Goal: Information Seeking & Learning: Learn about a topic

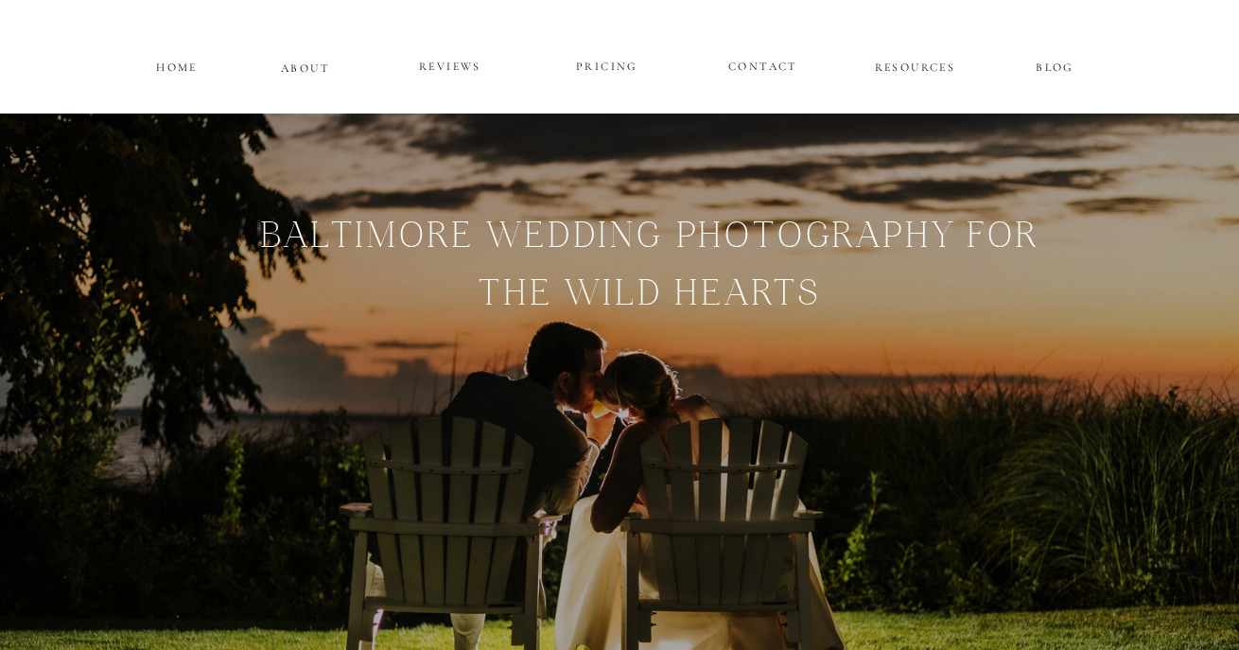
click at [933, 65] on p "RESOURCES" at bounding box center [915, 65] width 86 height 16
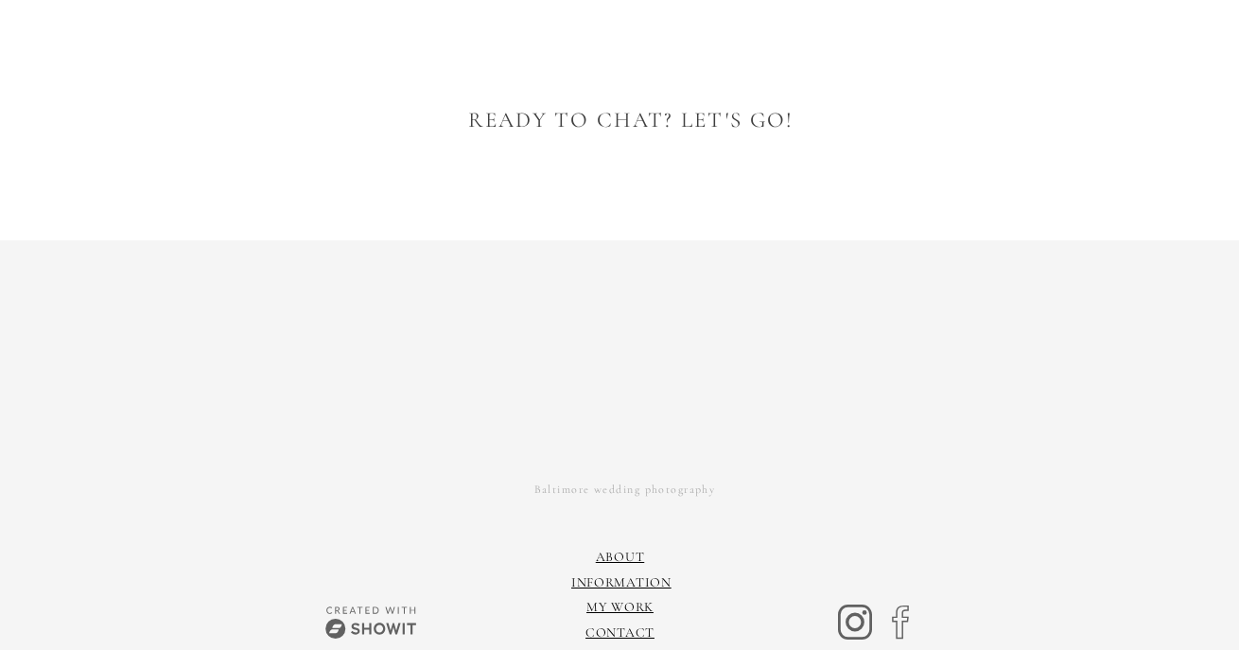
scroll to position [797, 0]
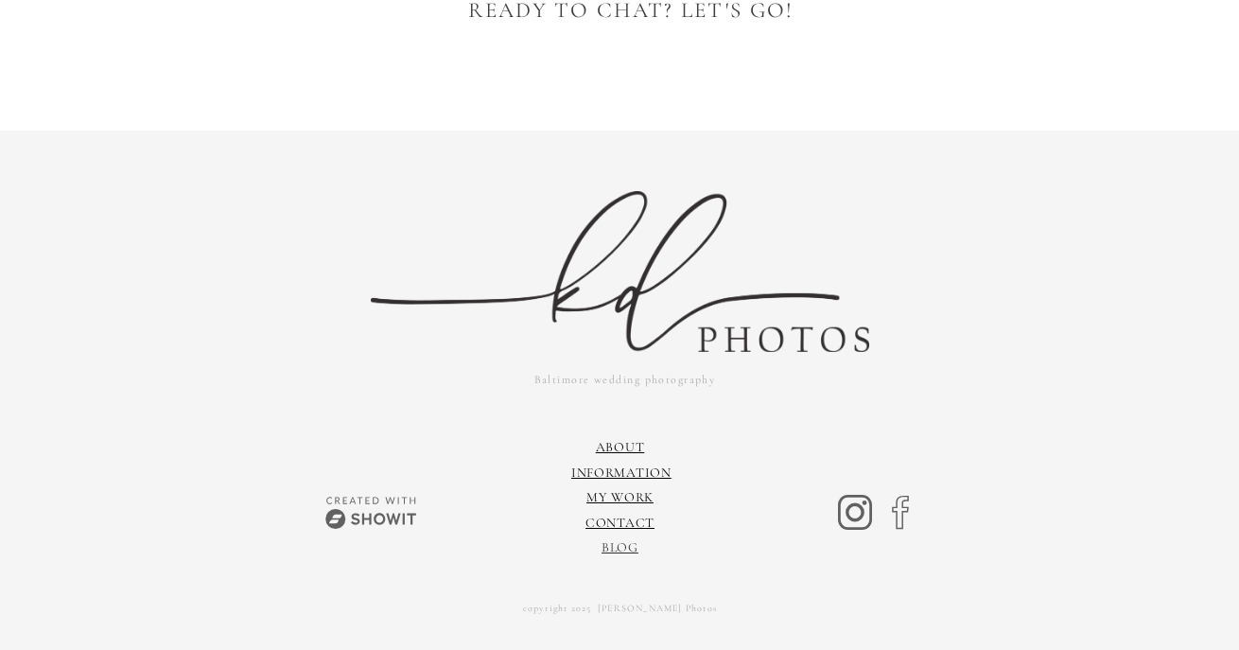
click at [619, 546] on link "Blog" at bounding box center [619, 547] width 37 height 16
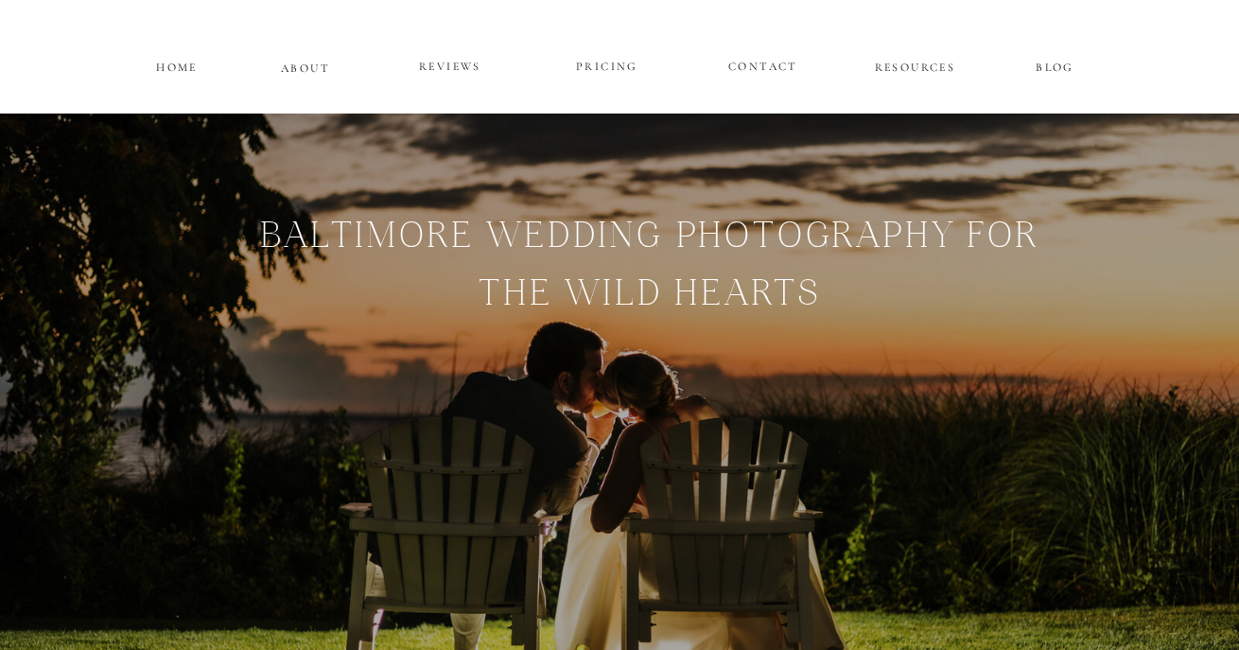
click at [615, 56] on p "PRICING" at bounding box center [606, 67] width 113 height 23
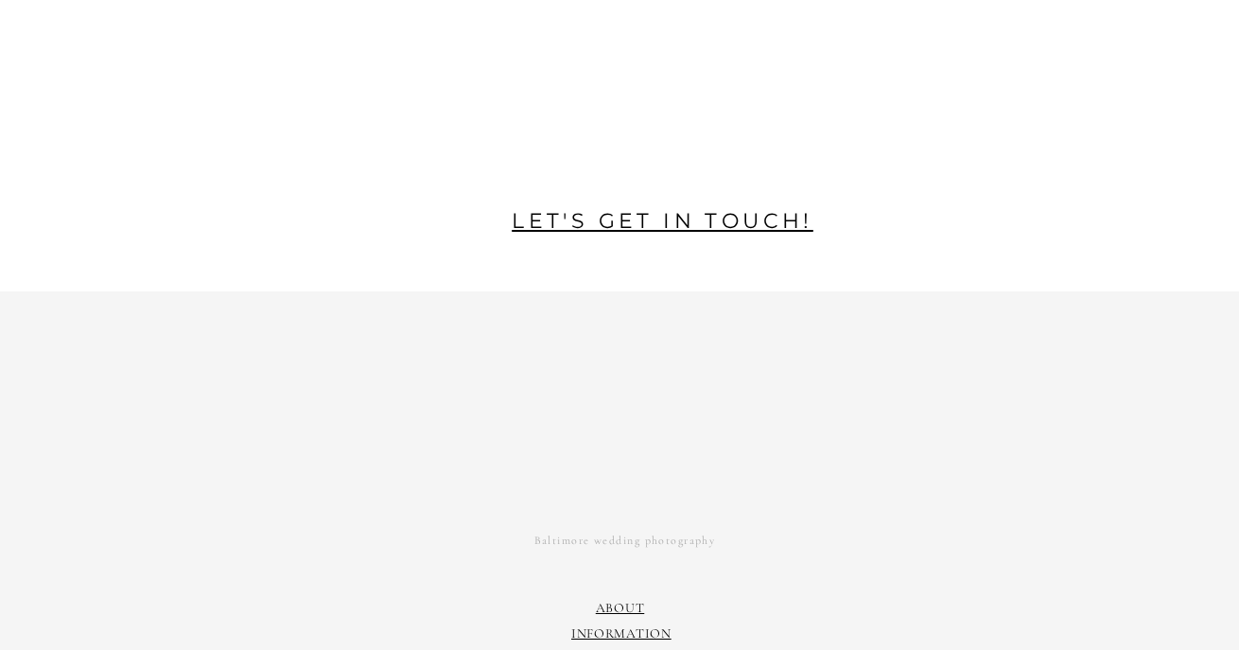
scroll to position [4164, 0]
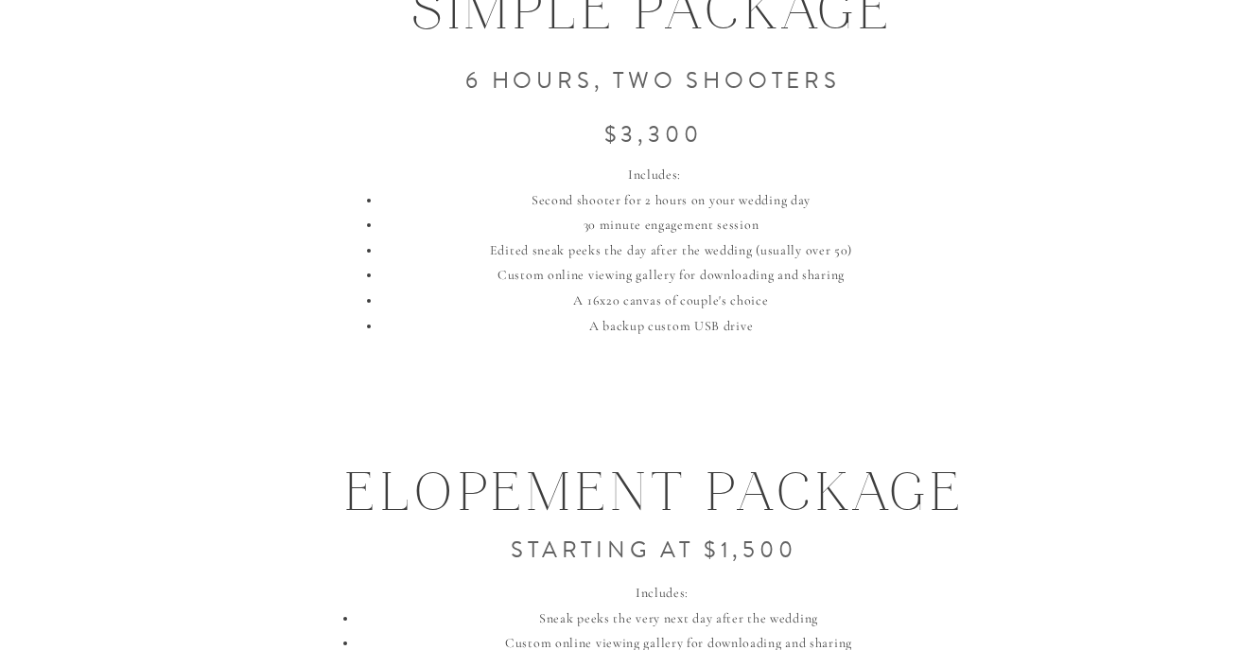
scroll to position [3624, 0]
